Goal: Task Accomplishment & Management: Use online tool/utility

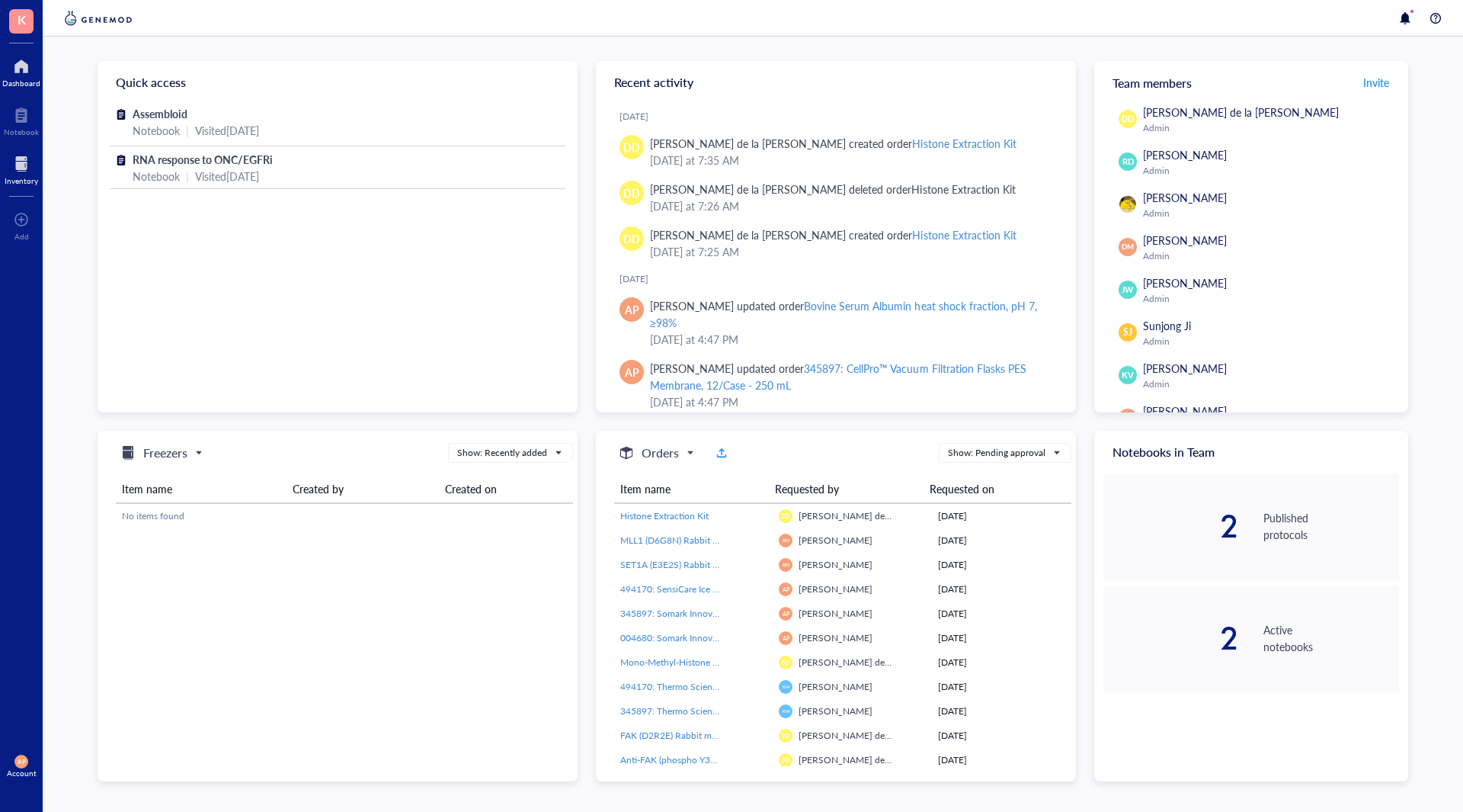
click at [6, 166] on div at bounding box center [21, 163] width 33 height 24
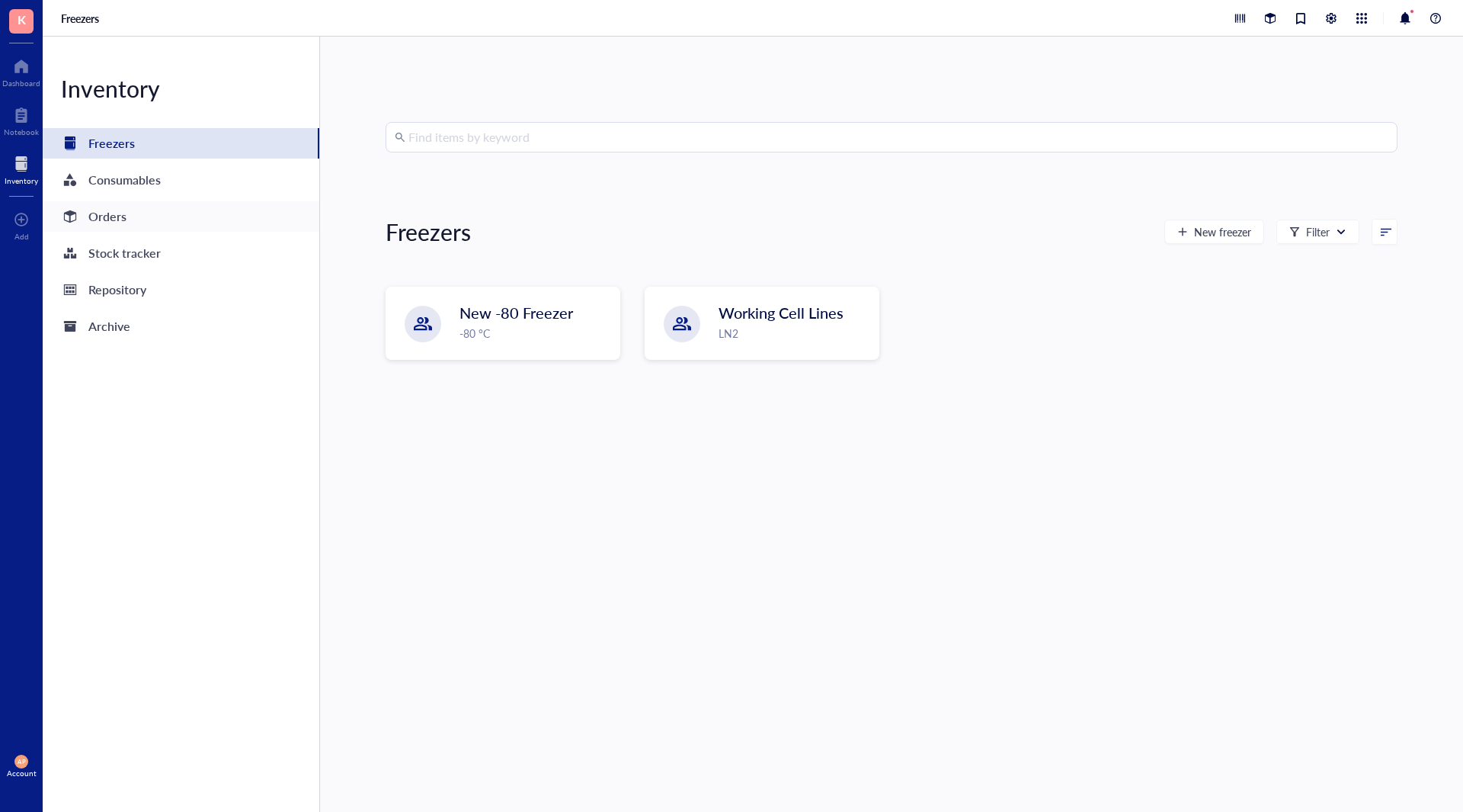
click at [120, 217] on div "Orders" at bounding box center [107, 216] width 38 height 21
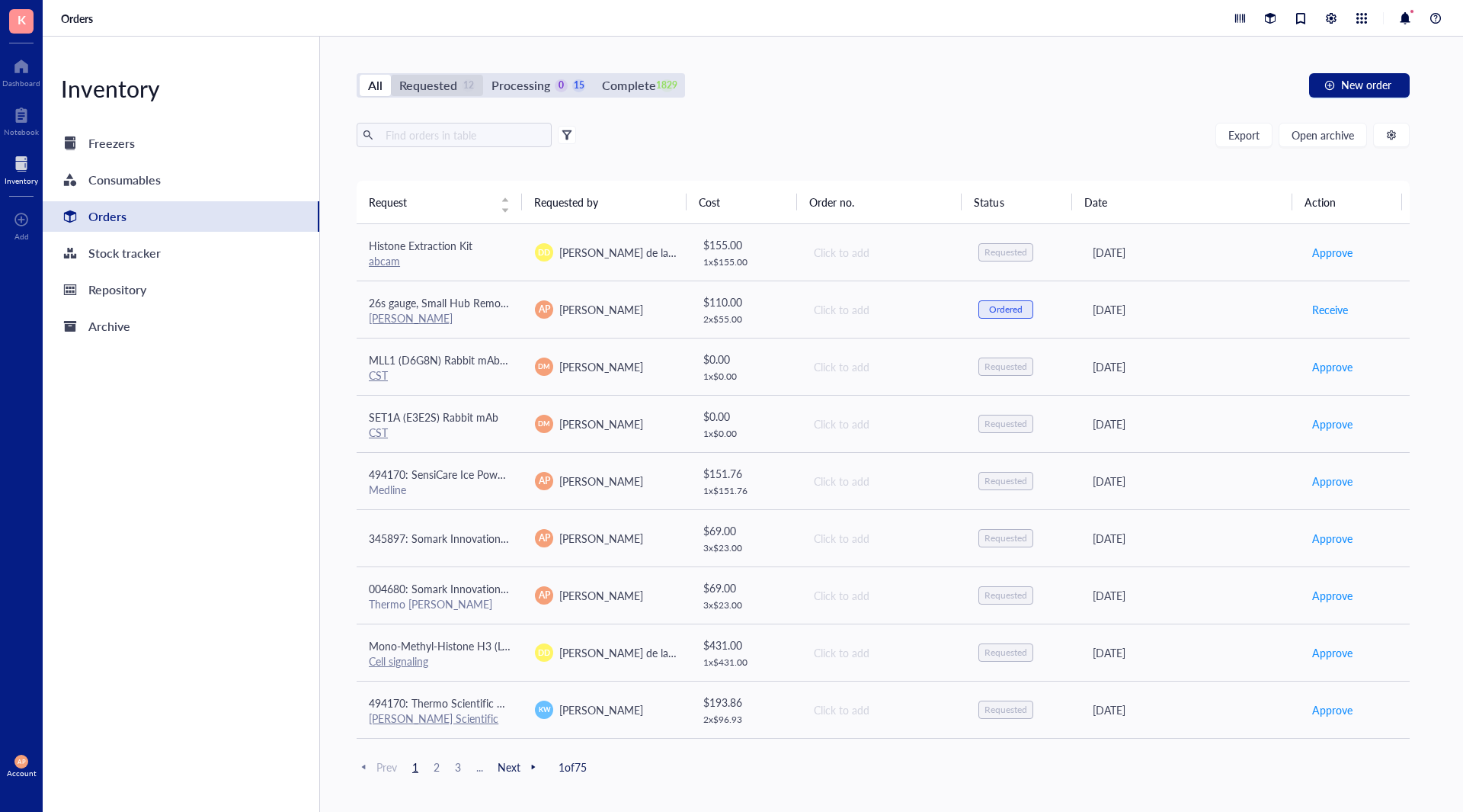
click at [441, 78] on div "Requested" at bounding box center [428, 85] width 58 height 21
click at [391, 75] on input "Requested 12" at bounding box center [391, 75] width 0 height 0
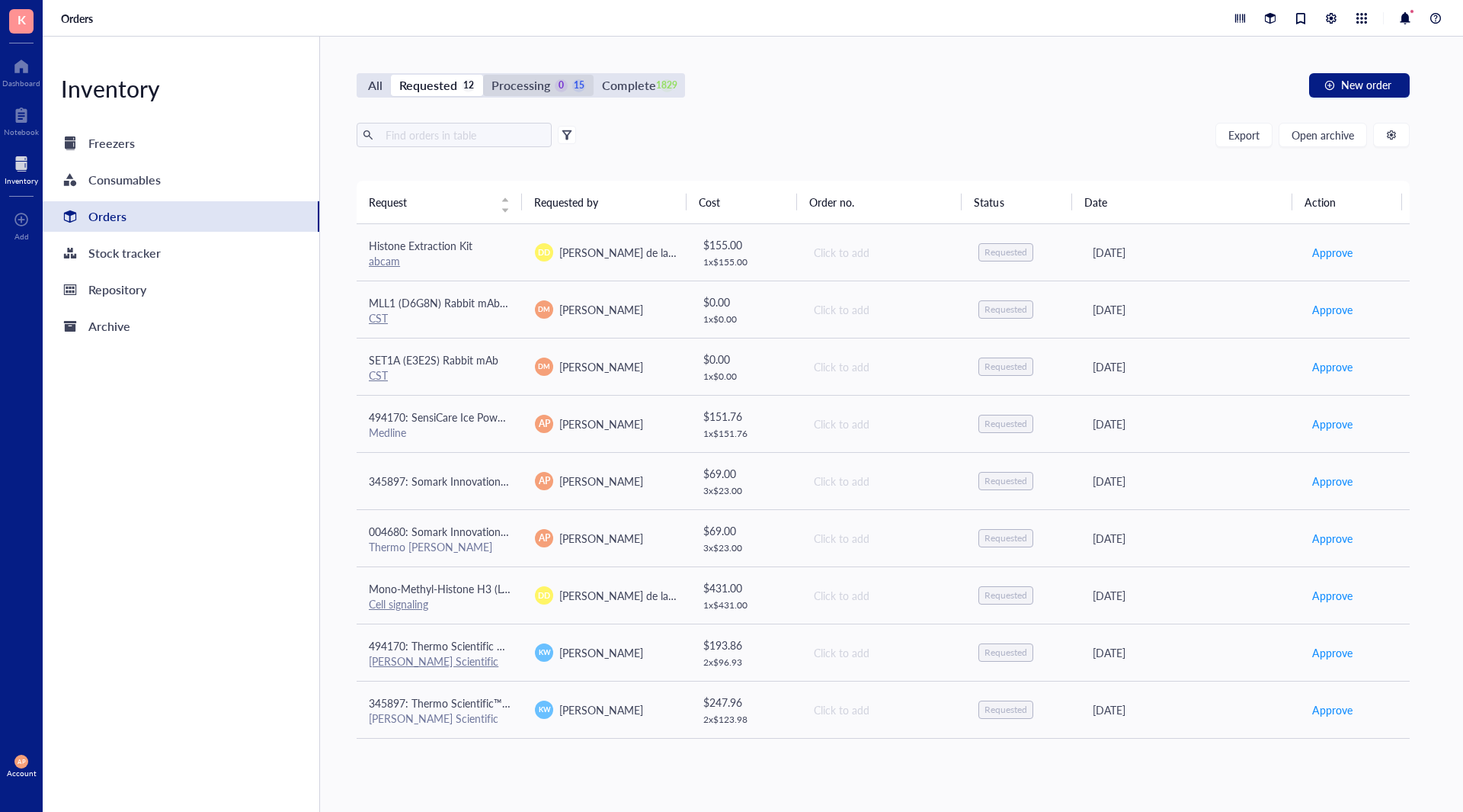
click at [530, 81] on div "Processing" at bounding box center [520, 85] width 58 height 21
click at [483, 75] on input "Processing 0 15" at bounding box center [483, 75] width 0 height 0
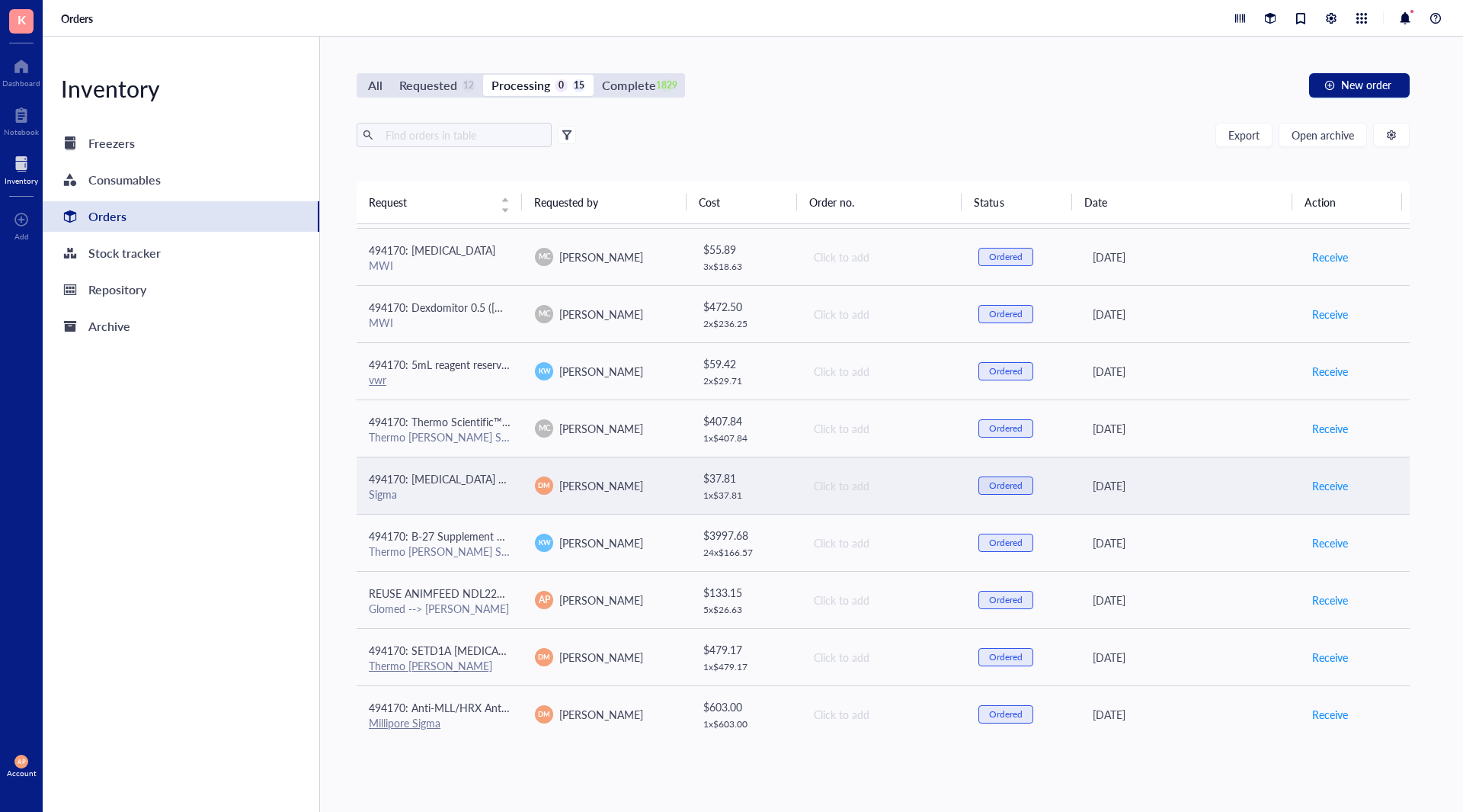
scroll to position [341, 0]
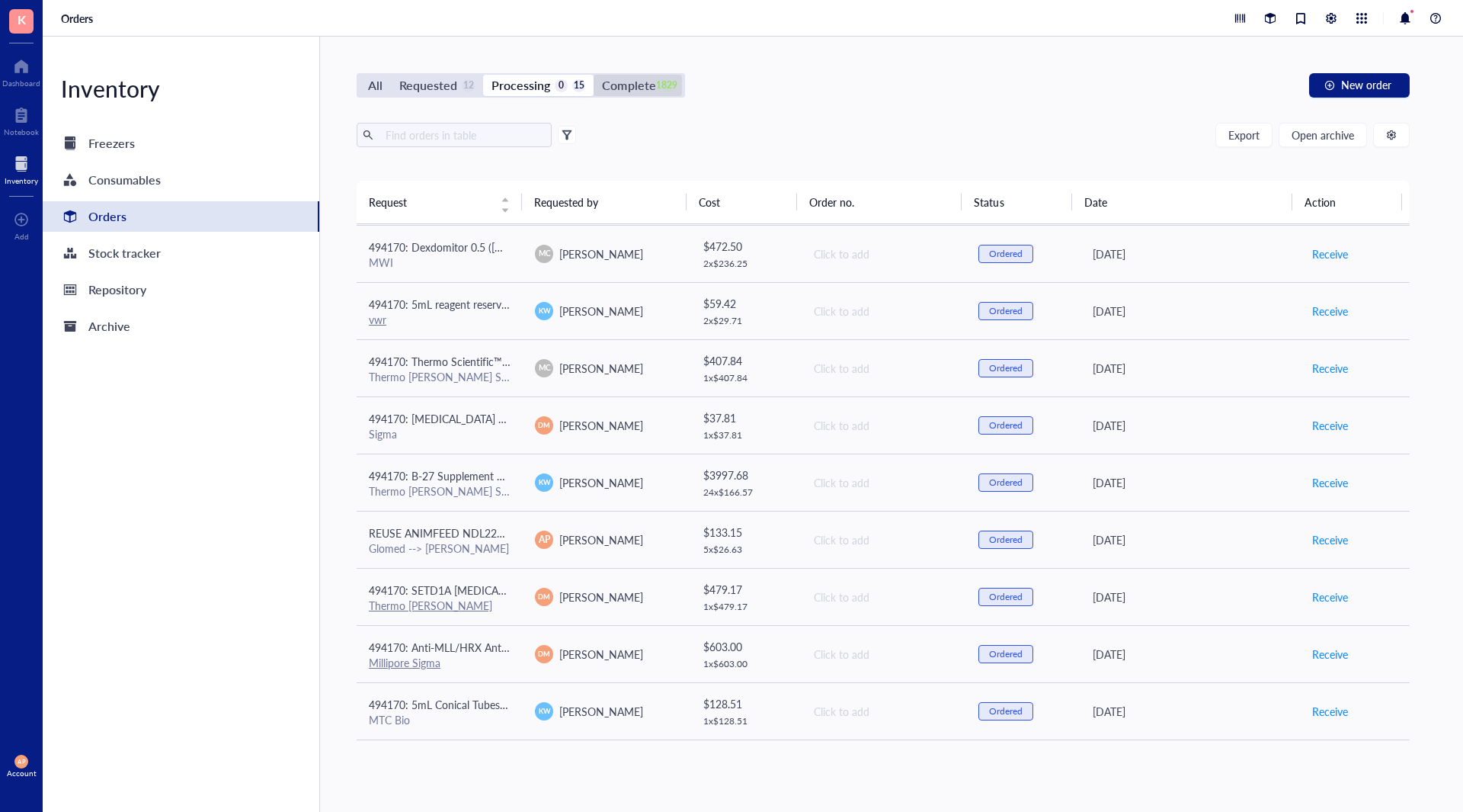
click at [615, 94] on div "Complete" at bounding box center [628, 85] width 54 height 21
click at [593, 75] on input "Complete 1829" at bounding box center [593, 75] width 0 height 0
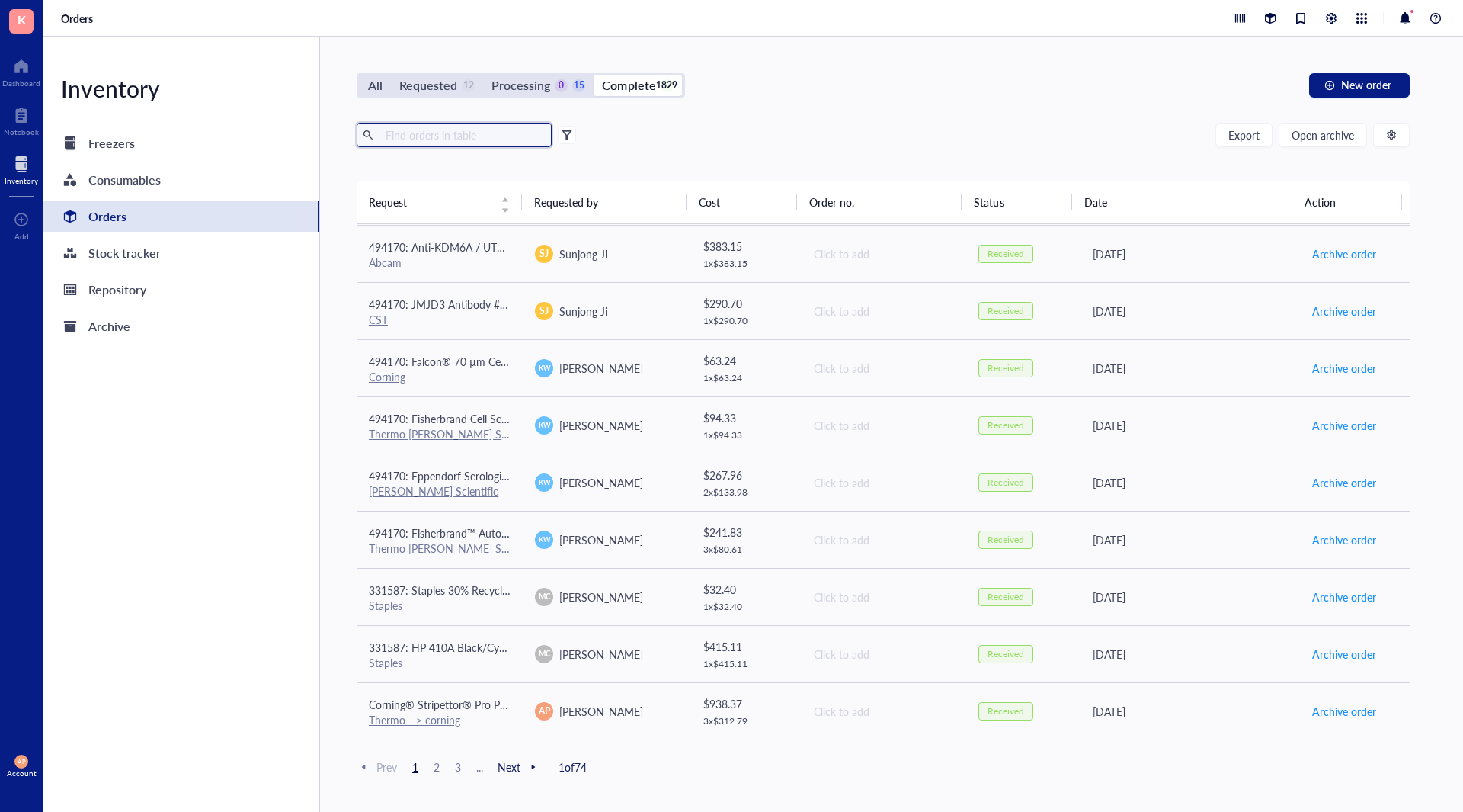
click at [446, 131] on input "text" at bounding box center [463, 135] width 166 height 23
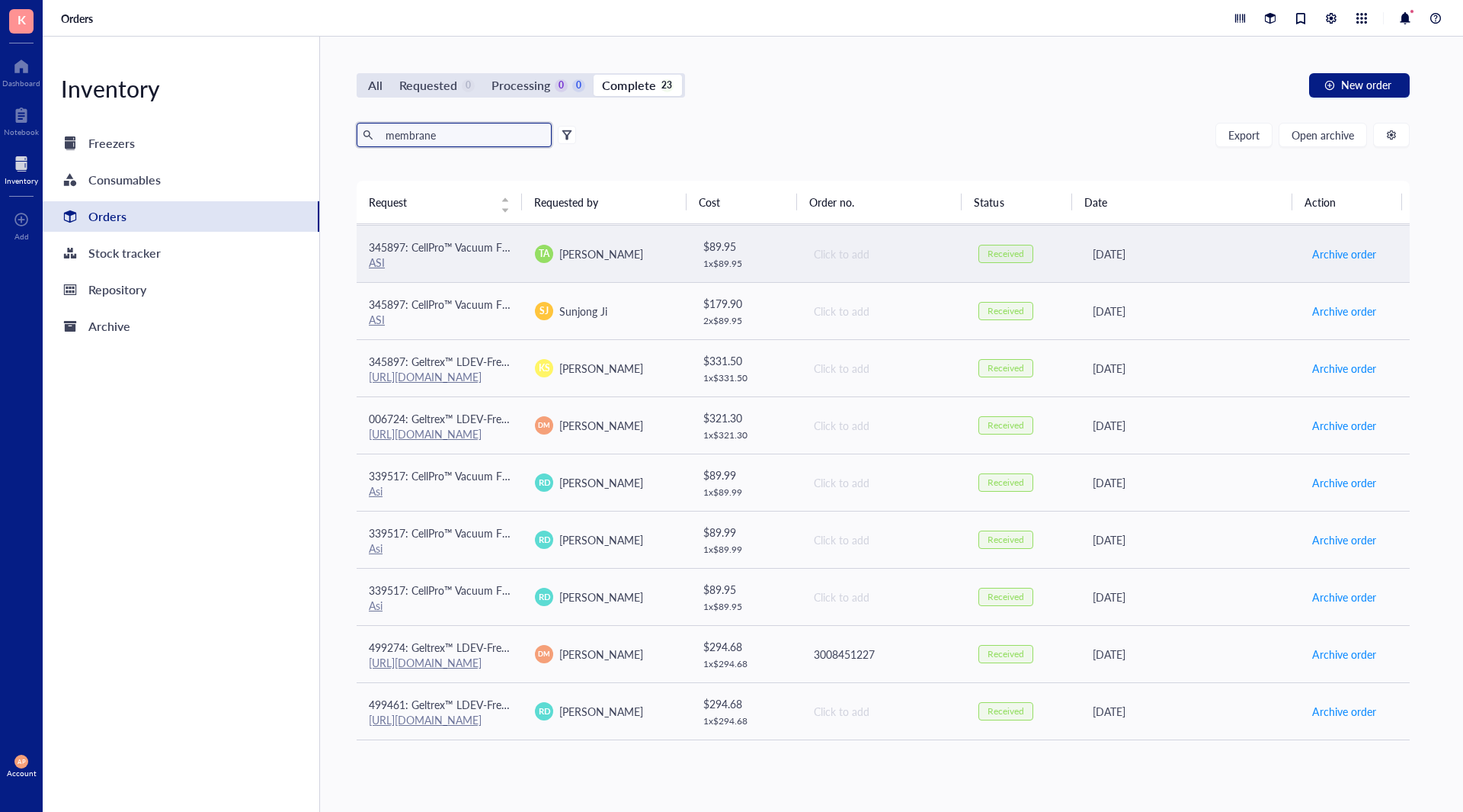
type input "membrane"
click at [457, 257] on div "ASI" at bounding box center [439, 262] width 142 height 14
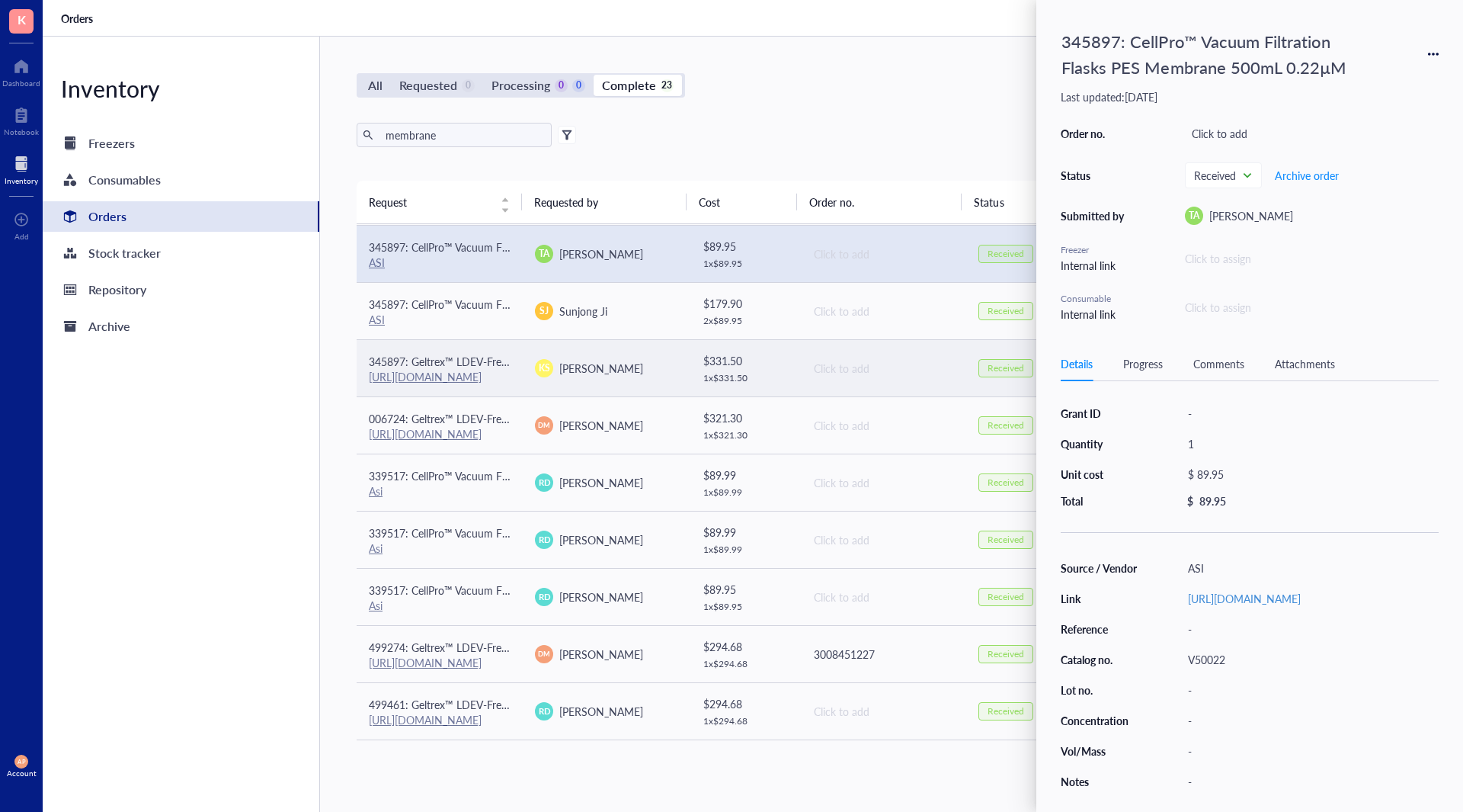
click at [481, 373] on link "[URL][DOMAIN_NAME]" at bounding box center [425, 376] width 113 height 16
